Goal: Information Seeking & Learning: Learn about a topic

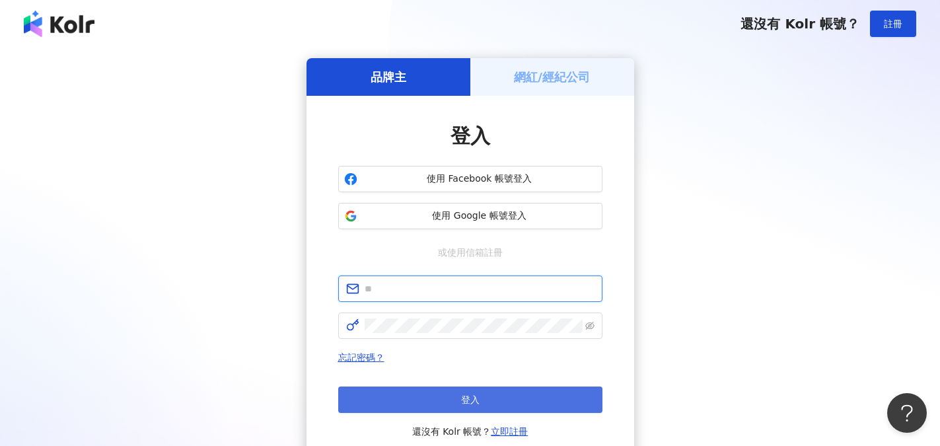
type input "**********"
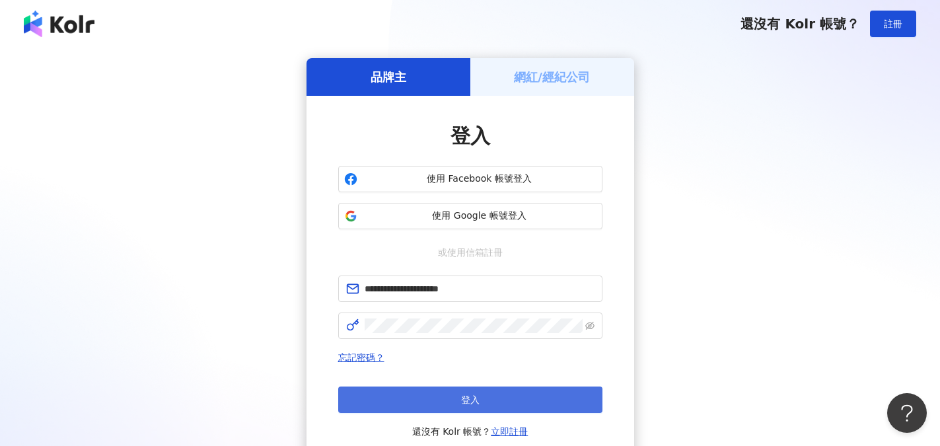
click at [471, 391] on button "登入" at bounding box center [470, 399] width 264 height 26
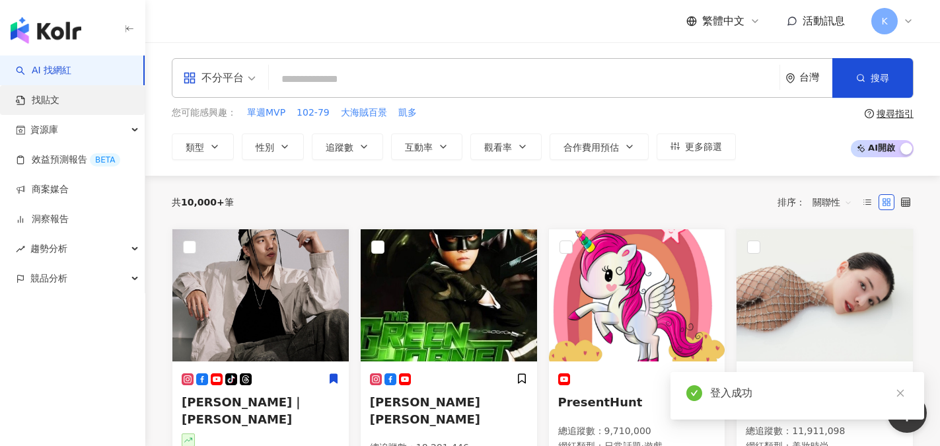
click at [50, 104] on link "找貼文" at bounding box center [38, 100] width 44 height 13
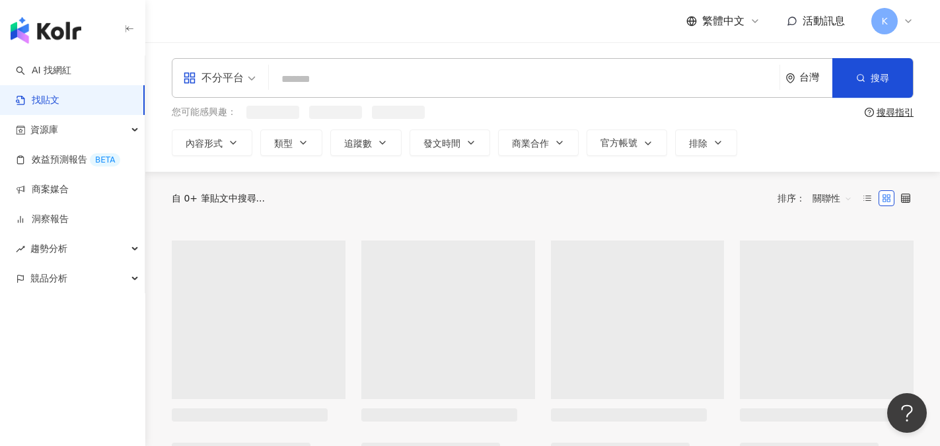
click at [35, 94] on link "找貼文" at bounding box center [38, 100] width 44 height 13
click at [299, 81] on input "search" at bounding box center [524, 79] width 500 height 28
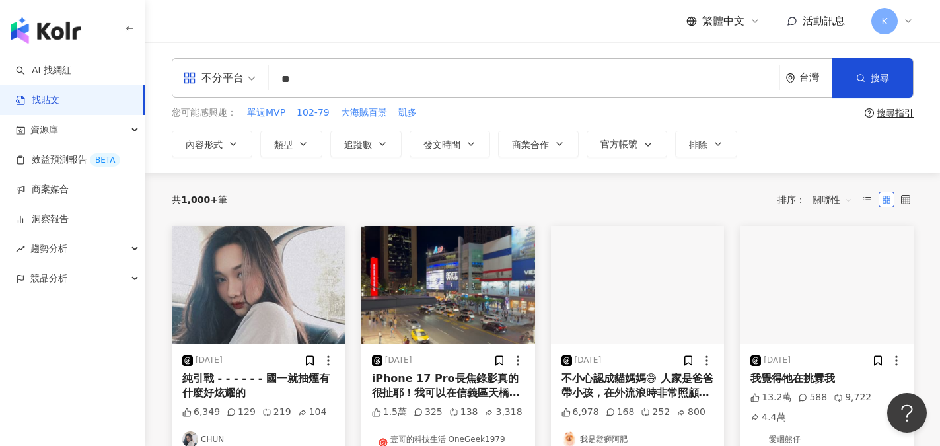
type input "*"
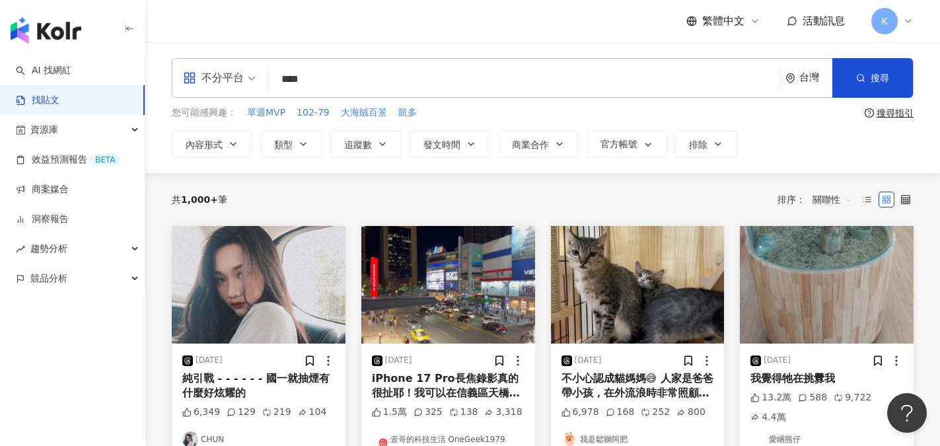
type input "****"
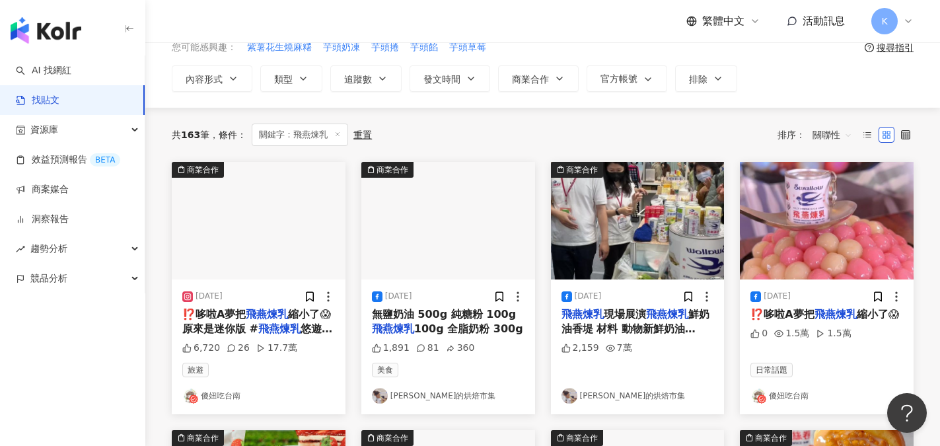
scroll to position [66, 0]
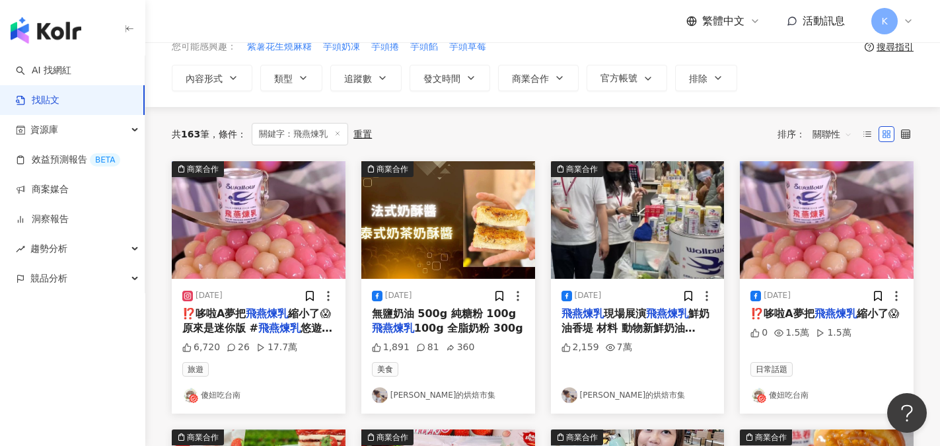
click at [795, 399] on link "傻妞吃台南" at bounding box center [826, 395] width 153 height 16
click at [872, 133] on label at bounding box center [867, 134] width 16 height 16
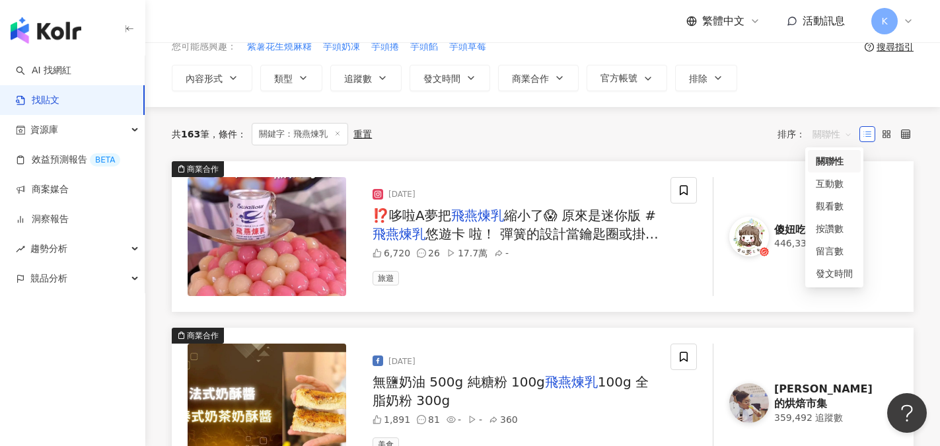
click at [849, 133] on span "關聯性" at bounding box center [832, 134] width 40 height 21
click at [835, 274] on div "發文時間" at bounding box center [834, 273] width 37 height 15
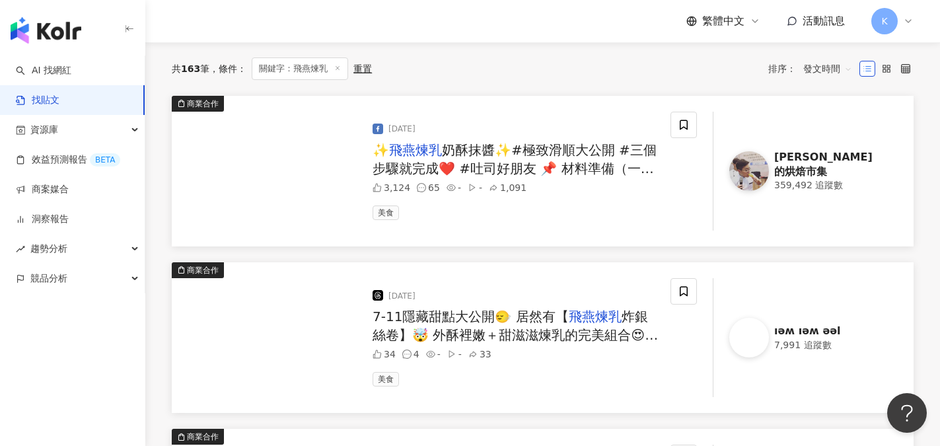
scroll to position [132, 0]
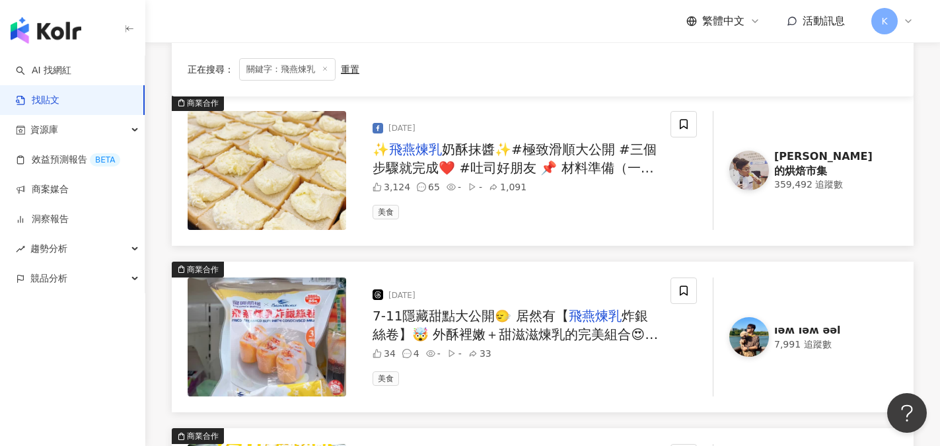
click at [827, 168] on div "[PERSON_NAME]的烘焙市集" at bounding box center [828, 164] width 108 height 30
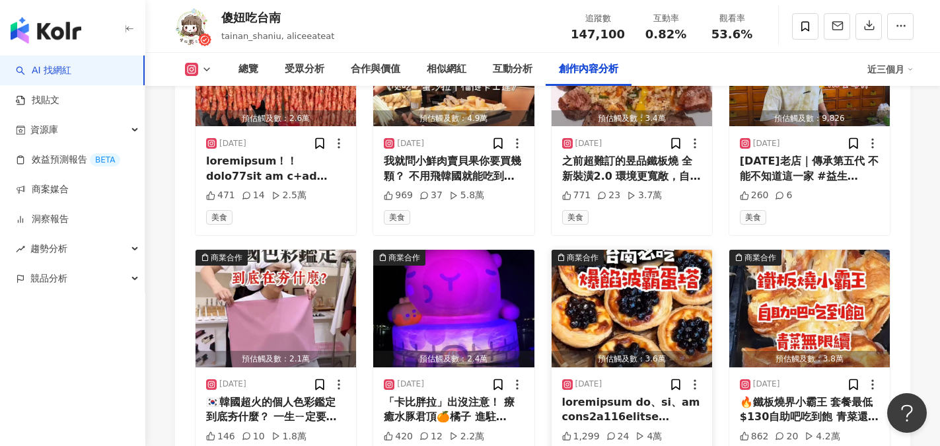
scroll to position [4293, 0]
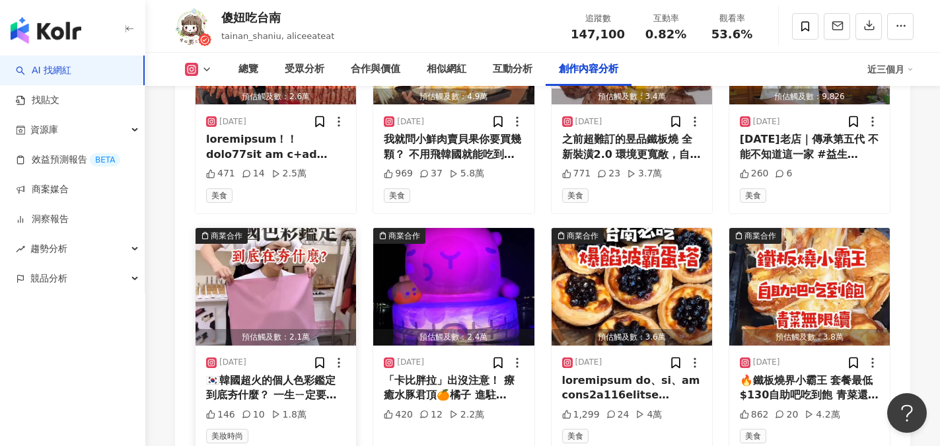
click at [286, 373] on div "🇰🇷韓國超火的個人色彩鑑定 到底夯什麼？ 一生ㄧ定要做一次！值得！ 色彩鑑定能找到最適合自己的命定色 某些顏色會讓氣色更好、五官更立體。 不適合的顏色會讓膚色…" at bounding box center [275, 388] width 139 height 30
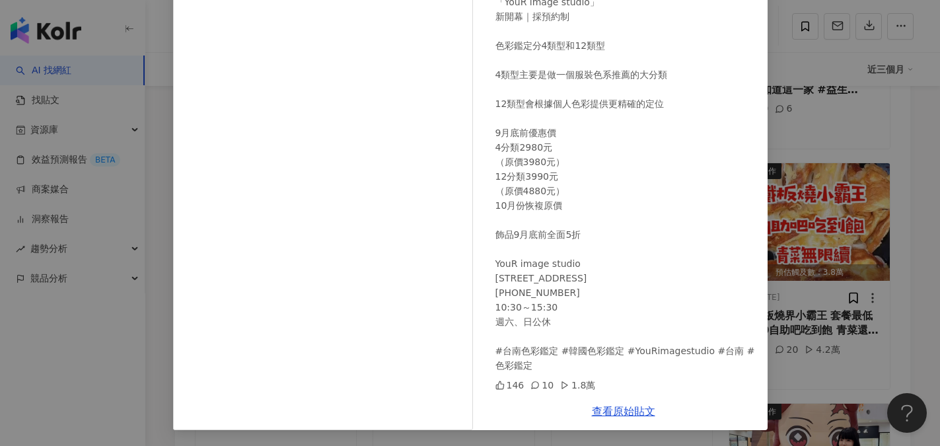
scroll to position [4359, 0]
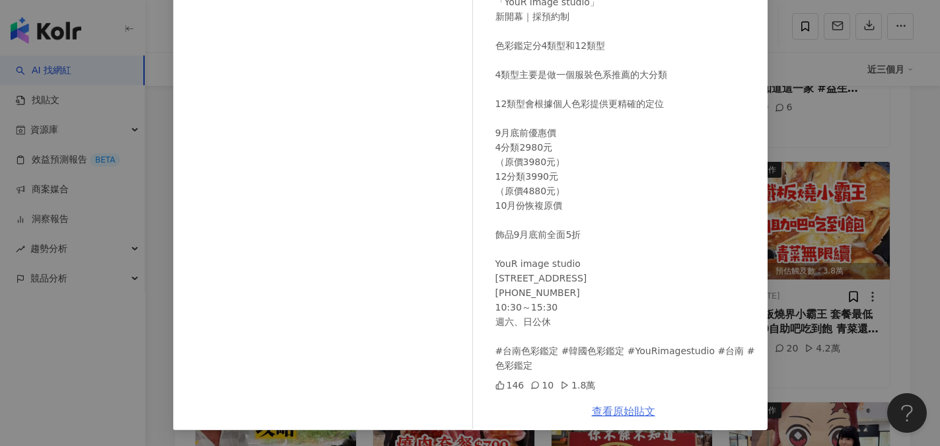
click at [612, 409] on link "查看原始貼文" at bounding box center [623, 411] width 63 height 13
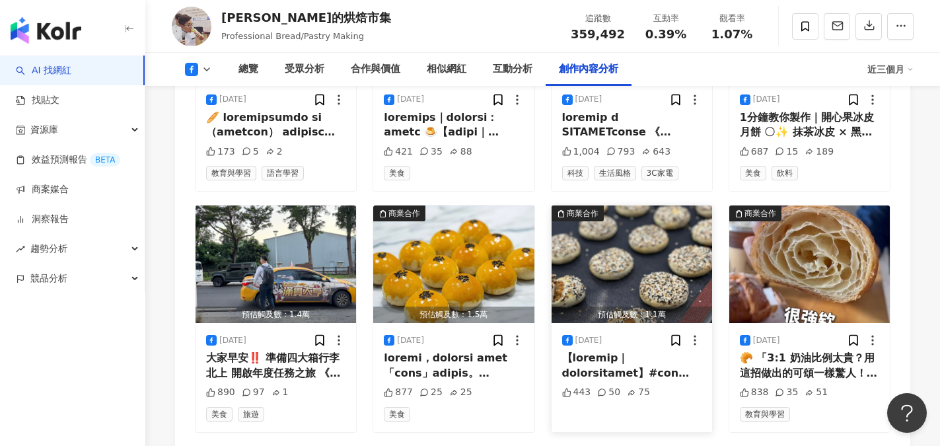
scroll to position [4095, 0]
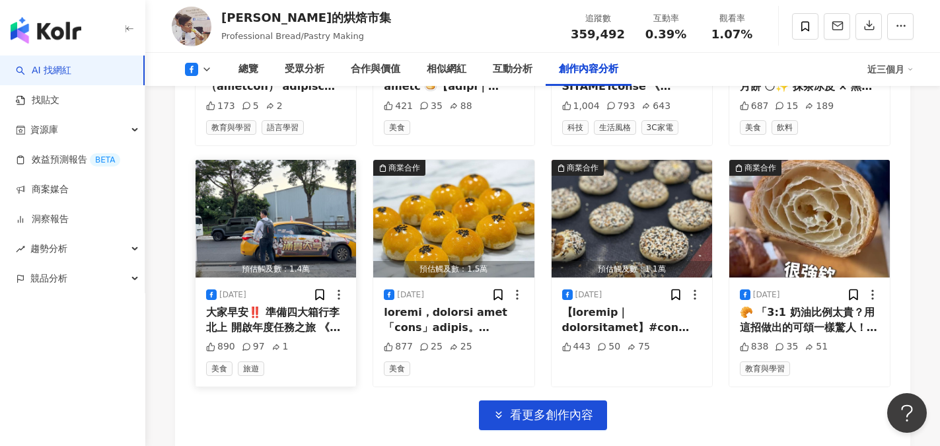
click at [280, 305] on div "大家早安‼️ 準備四大箱行李北上 開啟年度任務之旅 《 2026最重要的工作 》 #居家製作五星級甜點 #從零開始的異世界生活😂" at bounding box center [275, 320] width 139 height 30
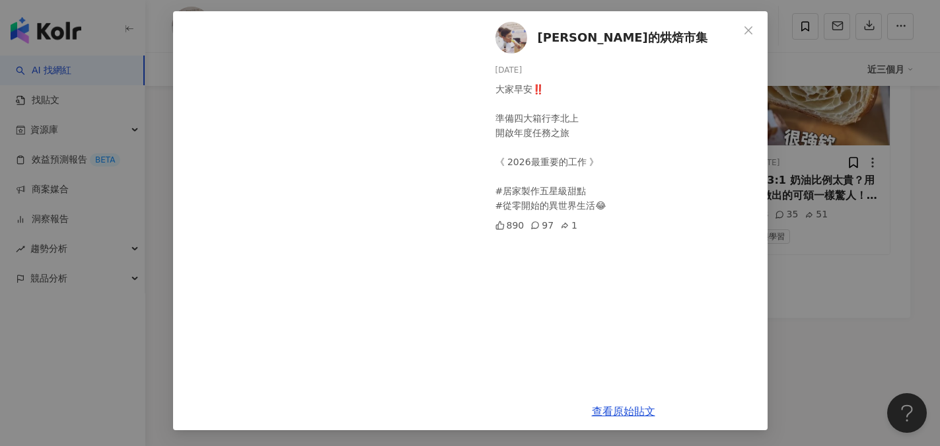
scroll to position [4228, 0]
click at [748, 35] on span "Close" at bounding box center [748, 30] width 26 height 11
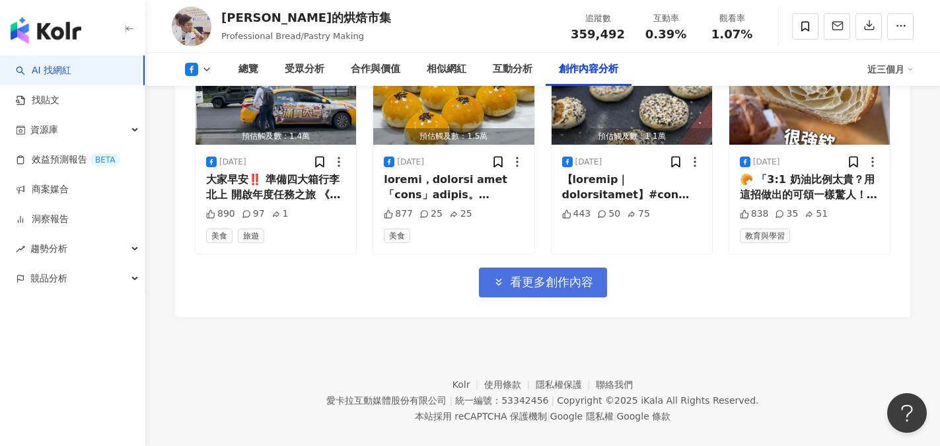
click at [567, 275] on button "看更多創作內容" at bounding box center [543, 282] width 128 height 30
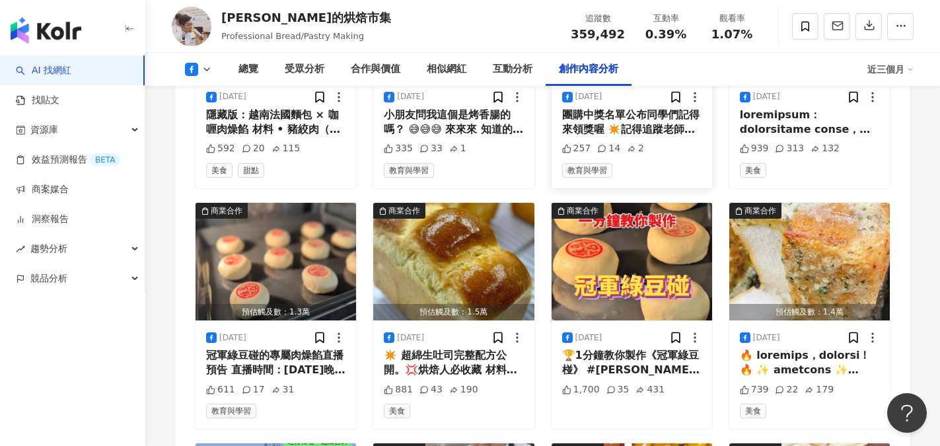
scroll to position [4558, 0]
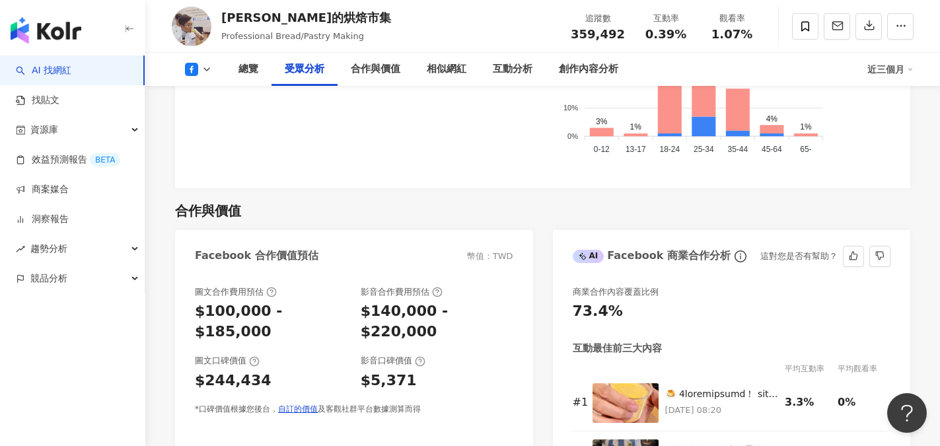
scroll to position [1519, 0]
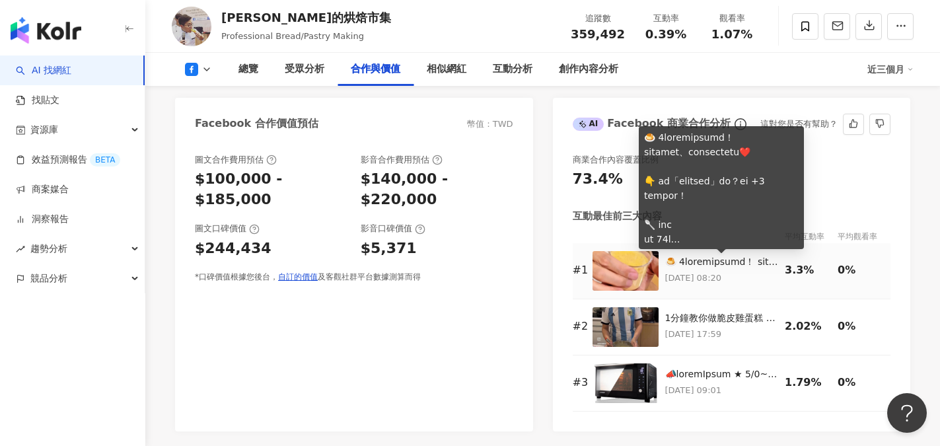
click at [744, 261] on div at bounding box center [722, 262] width 114 height 13
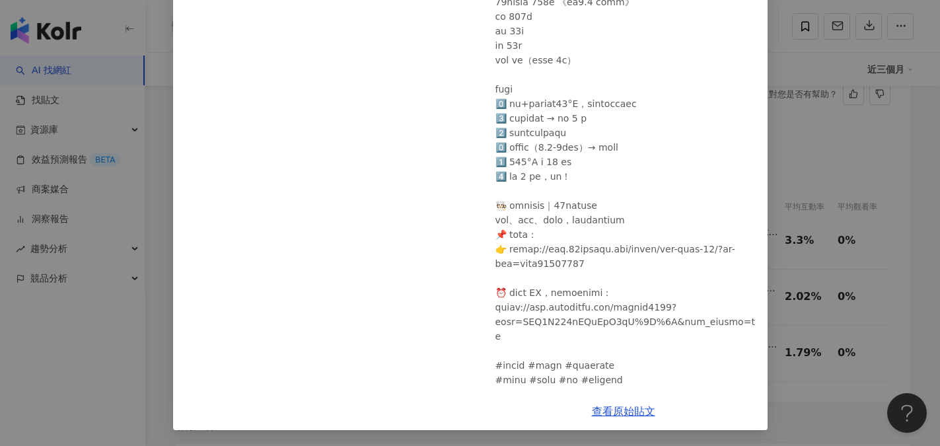
scroll to position [1585, 0]
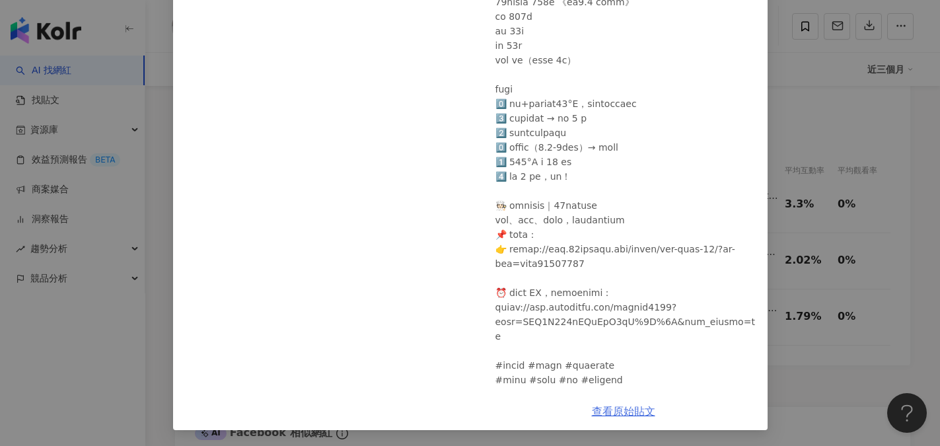
click at [612, 410] on link "查看原始貼文" at bounding box center [623, 411] width 63 height 13
